Goal: Check status: Check status

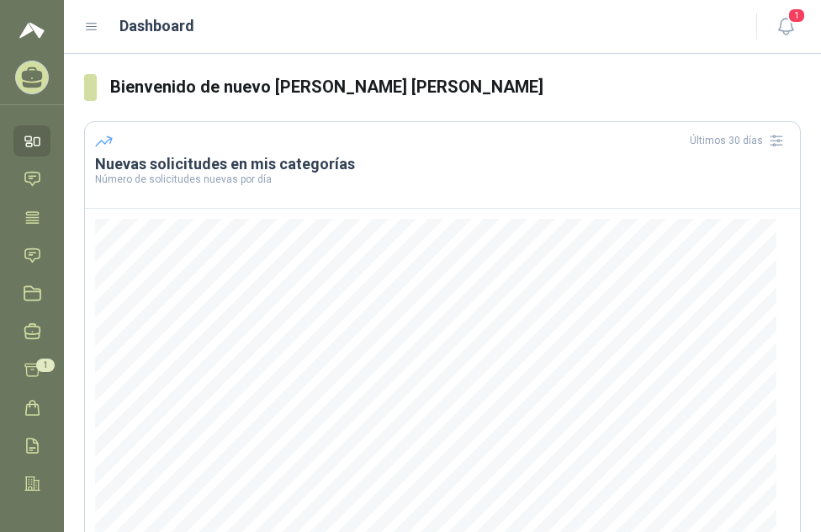
scroll to position [242, 0]
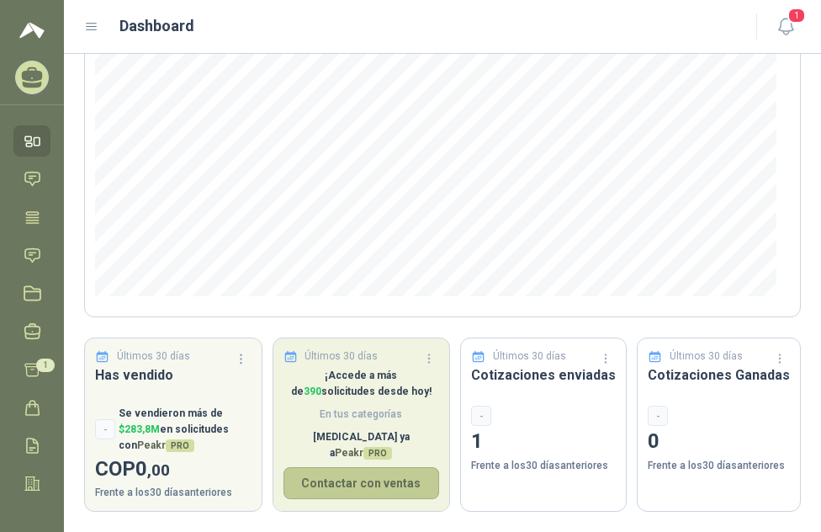
click at [394, 473] on button "Contactar con ventas" at bounding box center [362, 483] width 157 height 32
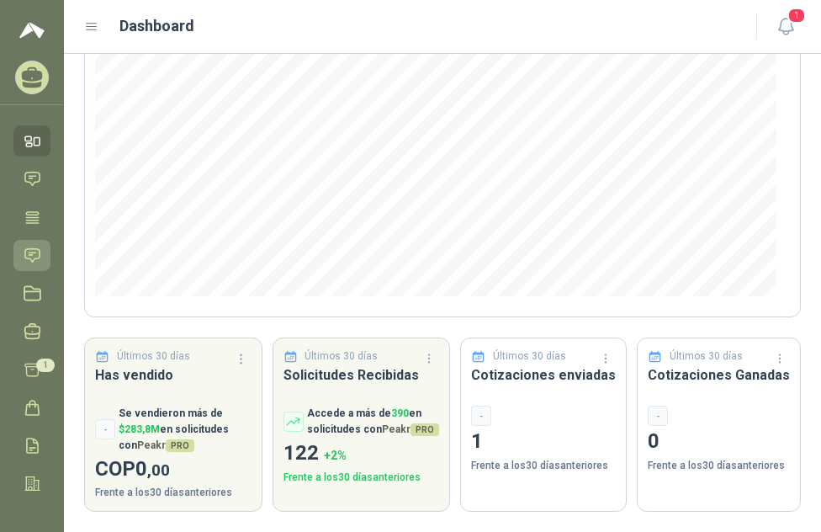
click at [32, 250] on icon at bounding box center [33, 256] width 18 height 18
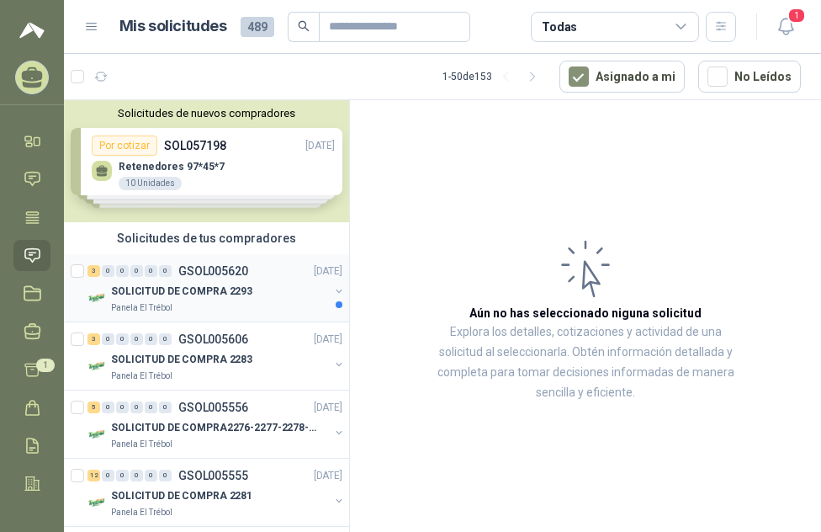
click at [196, 284] on p "SOLICITUD DE COMPRA 2293" at bounding box center [181, 292] width 141 height 16
